Goal: Find contact information: Find contact information

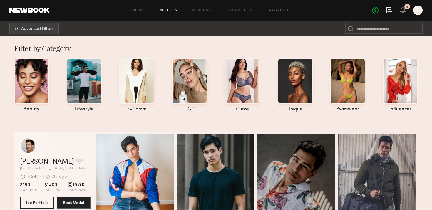
click at [388, 10] on icon at bounding box center [389, 10] width 6 height 6
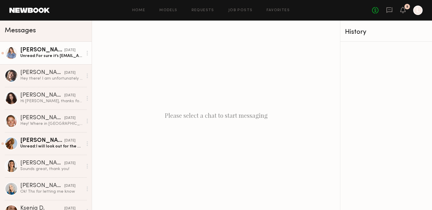
click at [67, 52] on div "[DATE]" at bounding box center [69, 51] width 11 height 6
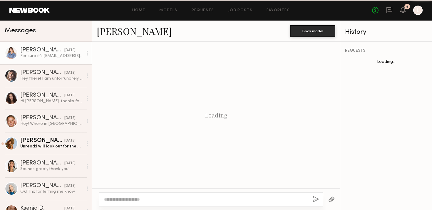
scroll to position [520, 0]
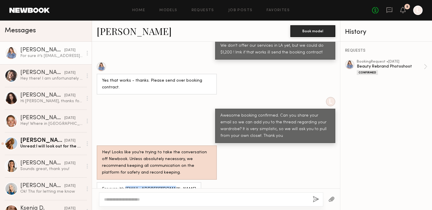
drag, startPoint x: 169, startPoint y: 177, endPoint x: 124, endPoint y: 177, distance: 45.6
click at [124, 182] on div "For sure it’s [EMAIL_ADDRESS][DOMAIN_NAME]" at bounding box center [149, 189] width 105 height 14
copy div "[EMAIL_ADDRESS][DOMAIN_NAME]"
